Goal: Task Accomplishment & Management: Use online tool/utility

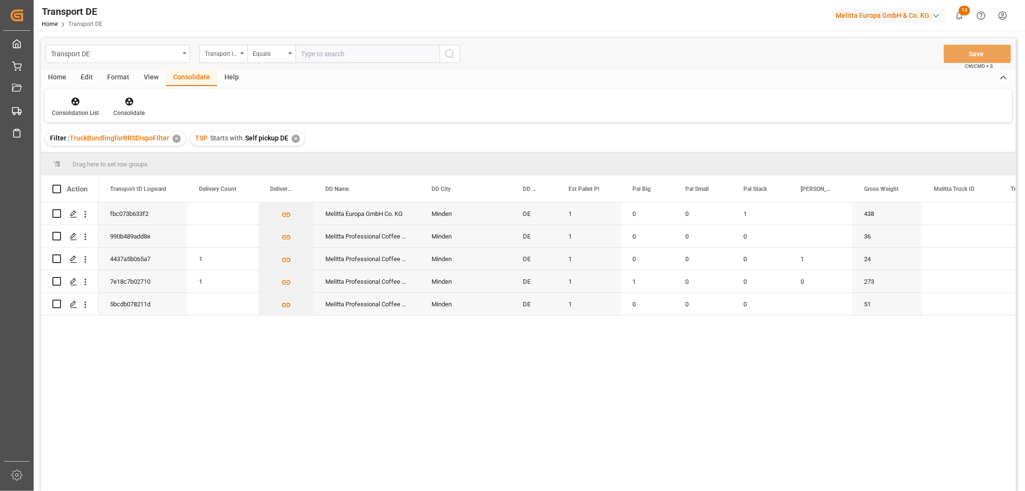
click at [499, 414] on div "fbc073b633f2 Melitta Europa GmbH Co. KG Minden DE 1 0 0 1 438 990b489add8e Meli…" at bounding box center [557, 349] width 917 height 295
click at [73, 213] on icon "Press SPACE to select this row." at bounding box center [74, 214] width 8 height 8
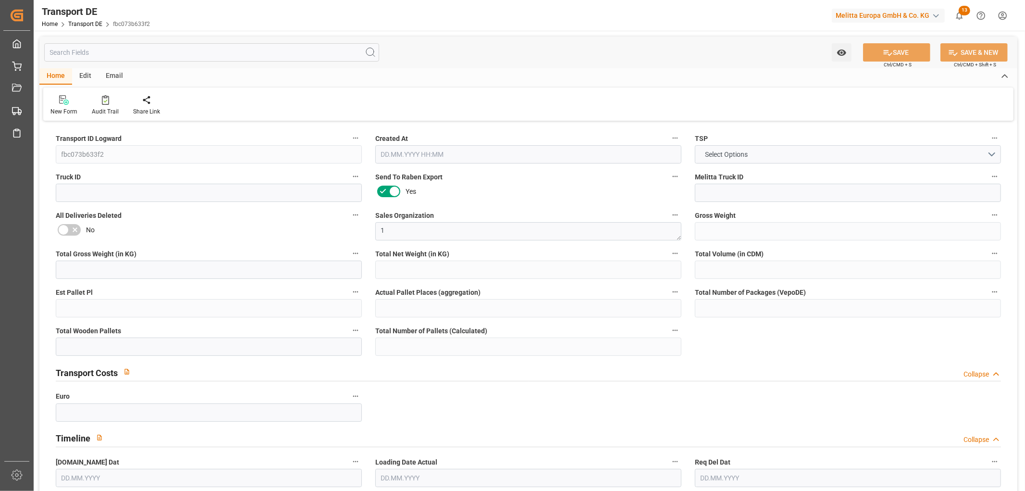
type input "438"
type input "389.137"
type input "342.085"
type input "1973.703"
type input "1"
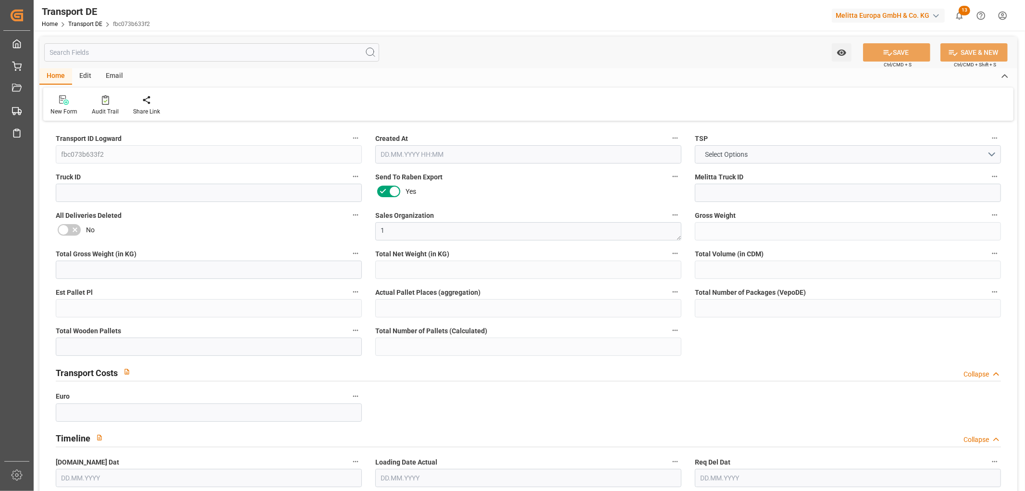
type input "0"
type input "2"
type input "1"
type input "0"
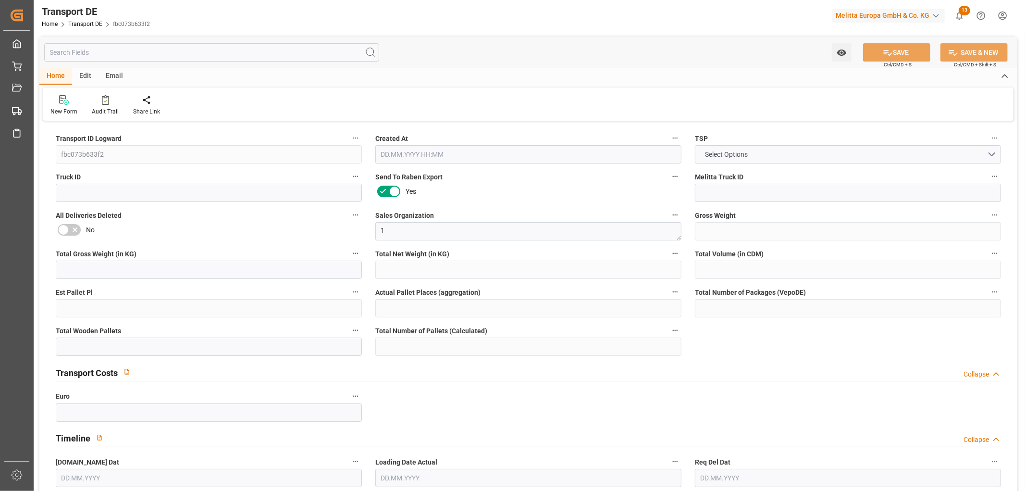
type input "32"
type input "0"
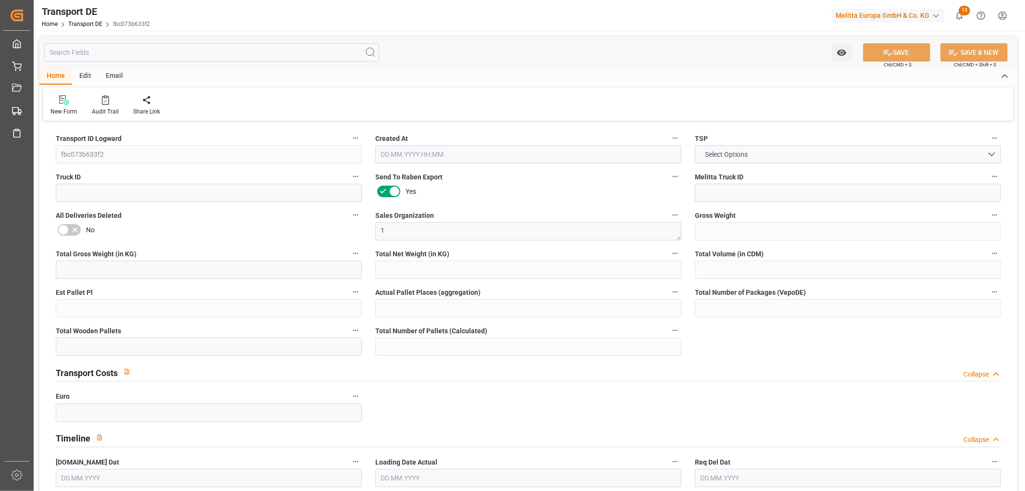
type input "0"
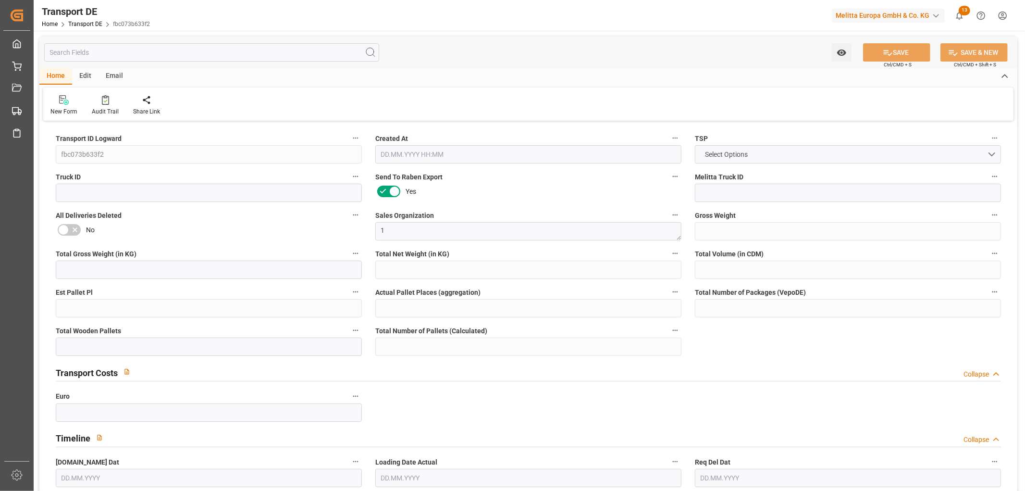
type input "0"
type input "1"
type input "0"
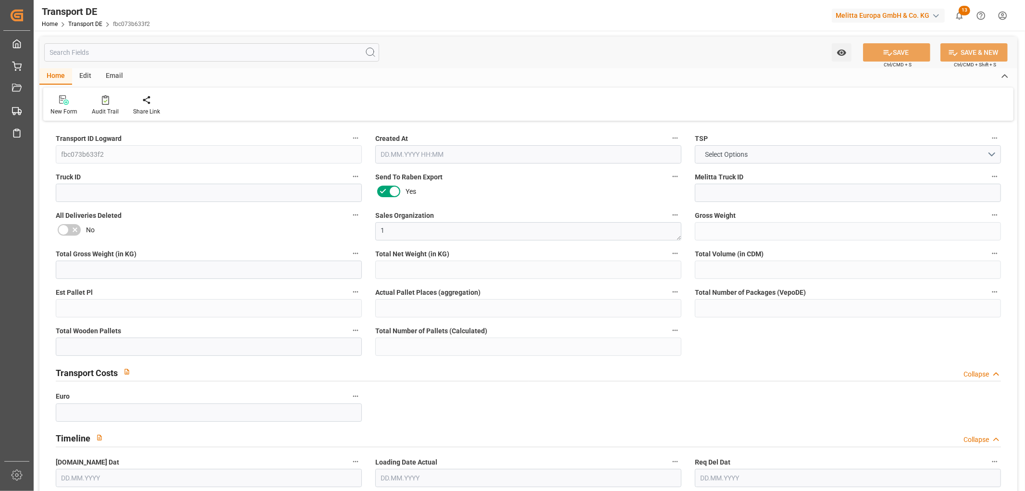
type input "0"
type input "19.08.2025 11:18"
type input "[DATE]"
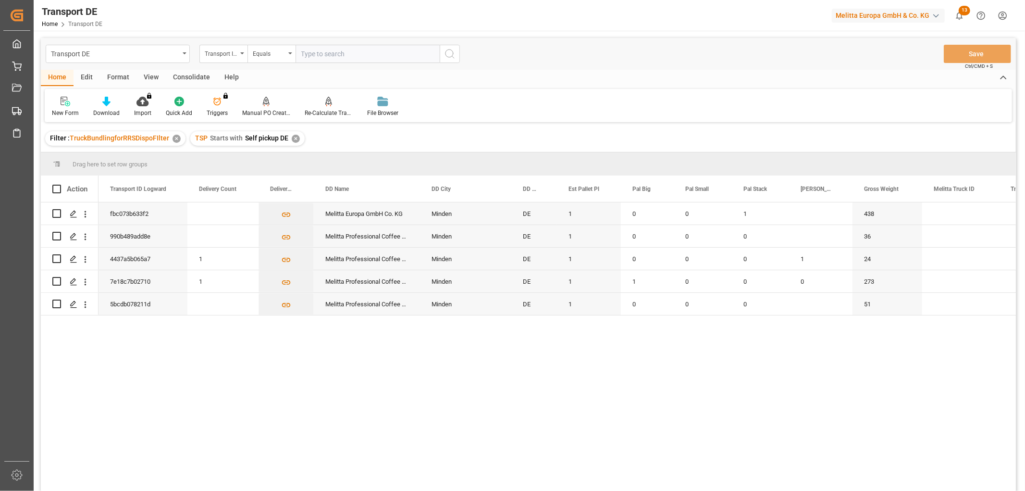
click at [199, 75] on div "Consolidate" at bounding box center [191, 78] width 51 height 16
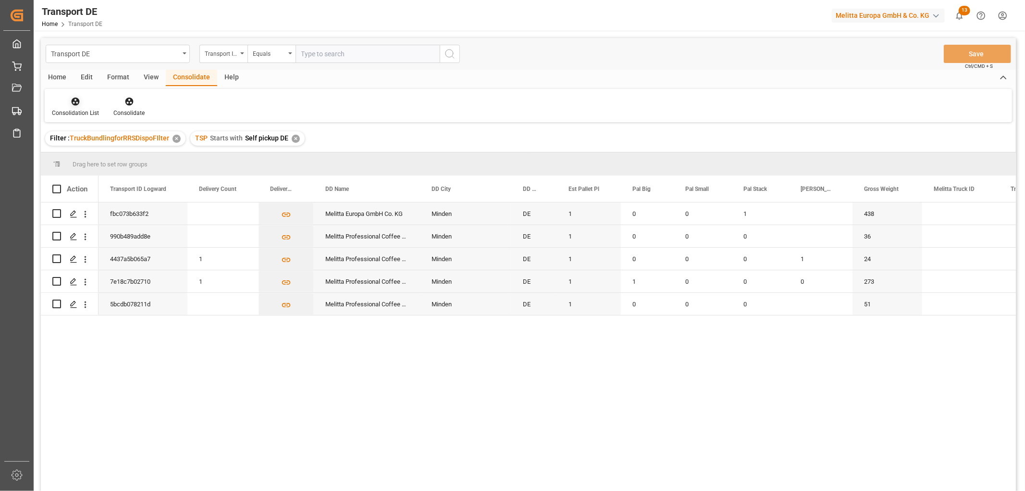
click at [78, 103] on icon at bounding box center [76, 102] width 8 height 8
click at [82, 151] on div "Transport DE Transport ID Logward Equals Save Ctrl/CMD + S Home Edit Format Vie…" at bounding box center [528, 277] width 975 height 478
click at [56, 215] on input "Press Space to toggle row selection (unchecked)" at bounding box center [56, 213] width 9 height 9
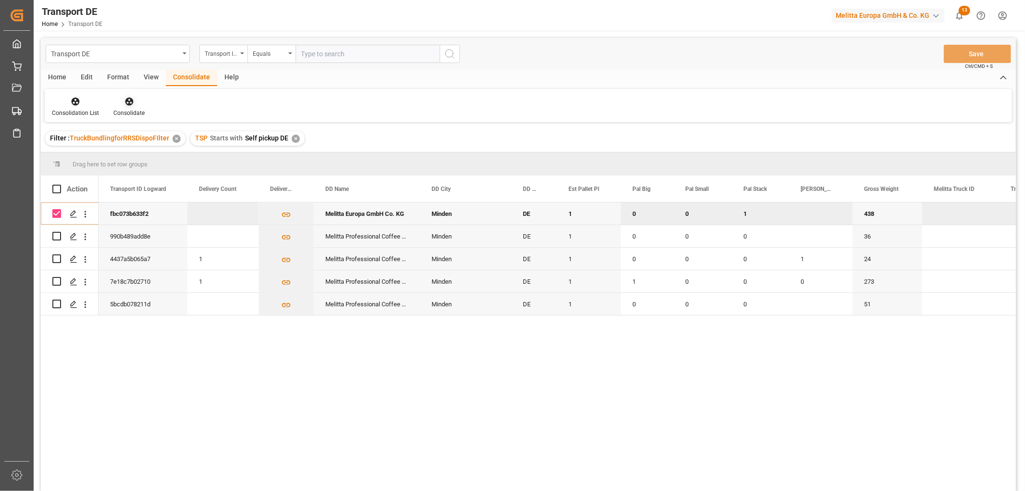
click at [124, 99] on icon at bounding box center [129, 102] width 10 height 10
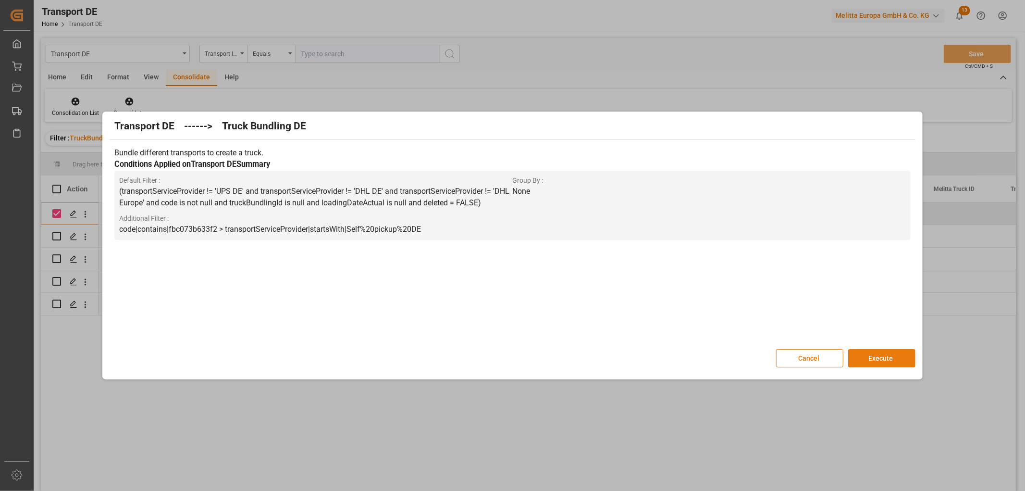
click at [882, 355] on button "Execute" at bounding box center [881, 358] width 67 height 18
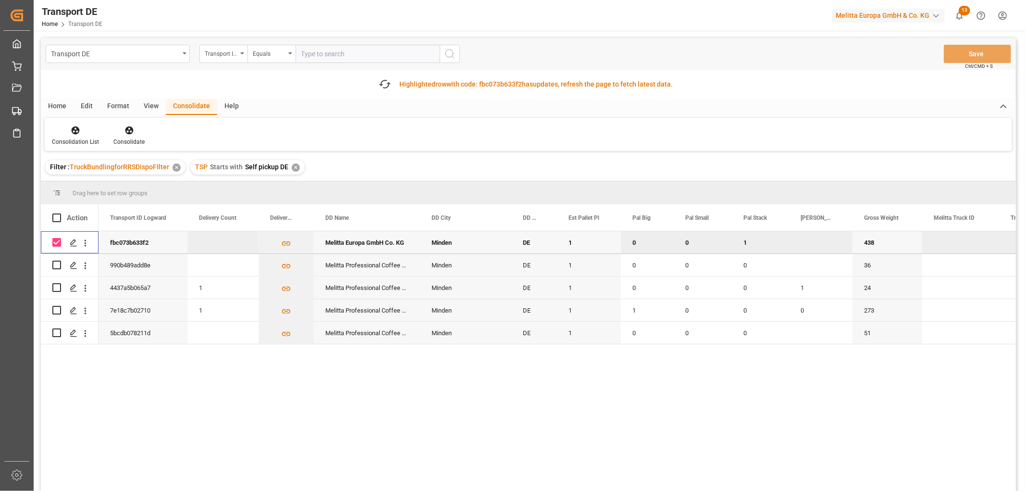
click at [58, 241] on input "Press Space to toggle row selection (checked)" at bounding box center [56, 242] width 9 height 9
checkbox input "false"
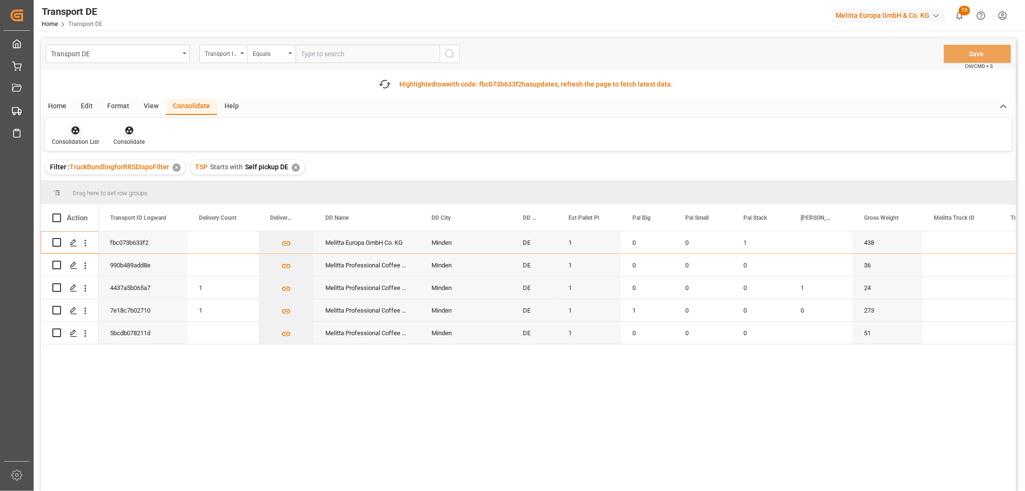
click at [74, 127] on icon at bounding box center [76, 130] width 8 height 8
click at [89, 185] on div "Transport DE Transport ID Logward Equals Save Ctrl/CMD + S Fetch latest updates…" at bounding box center [528, 291] width 975 height 507
